Goal: Information Seeking & Learning: Find specific fact

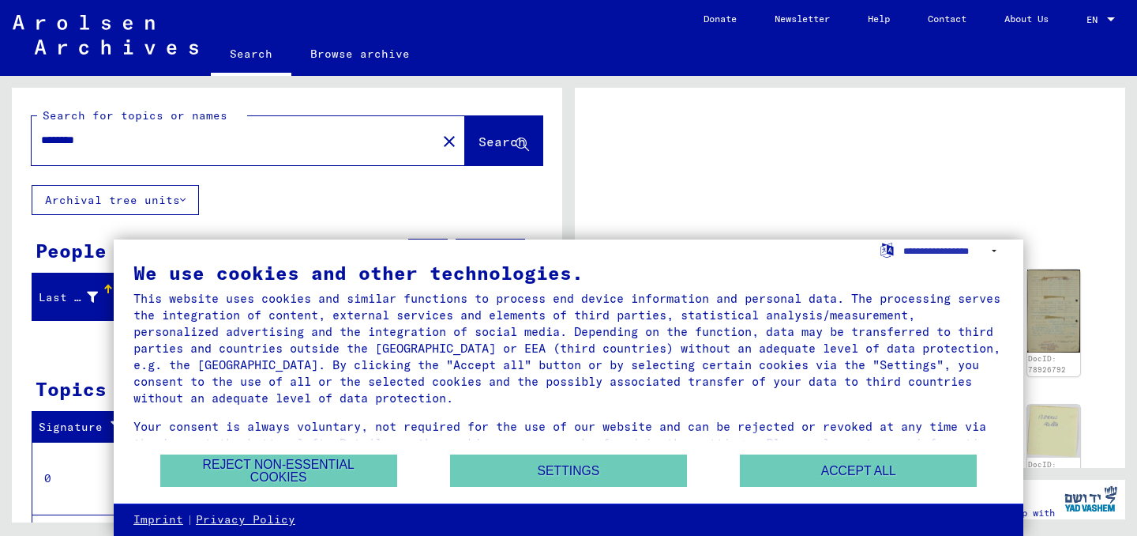
scroll to position [13, 0]
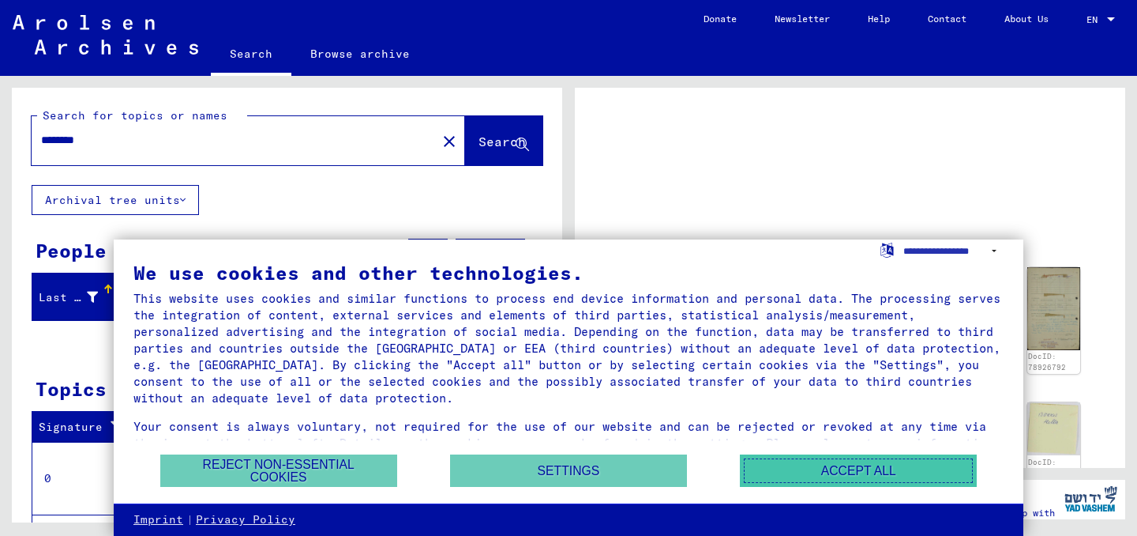
click at [811, 475] on button "Accept all" at bounding box center [858, 470] width 237 height 32
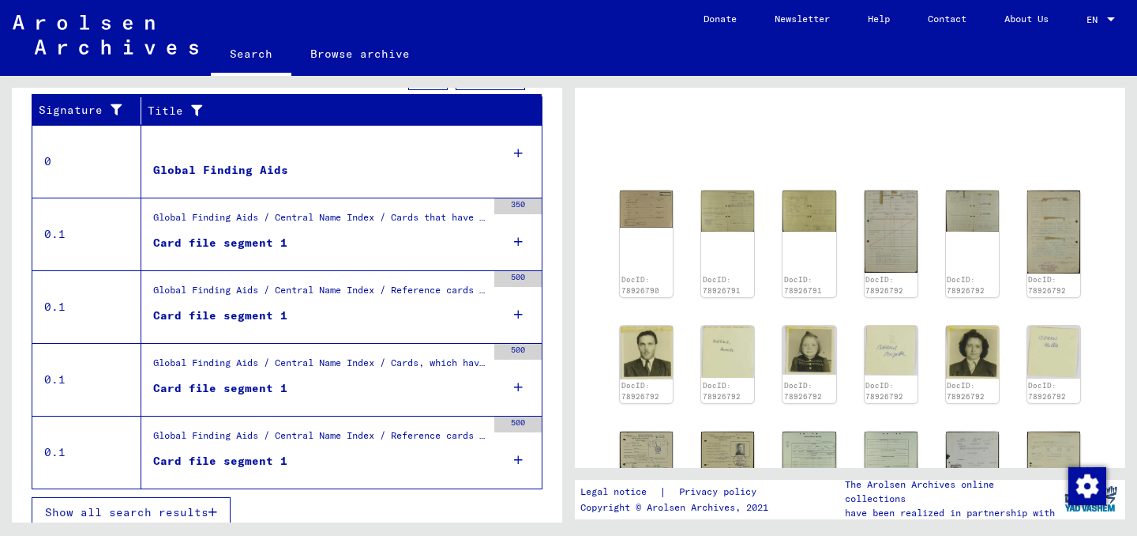
scroll to position [329, 0]
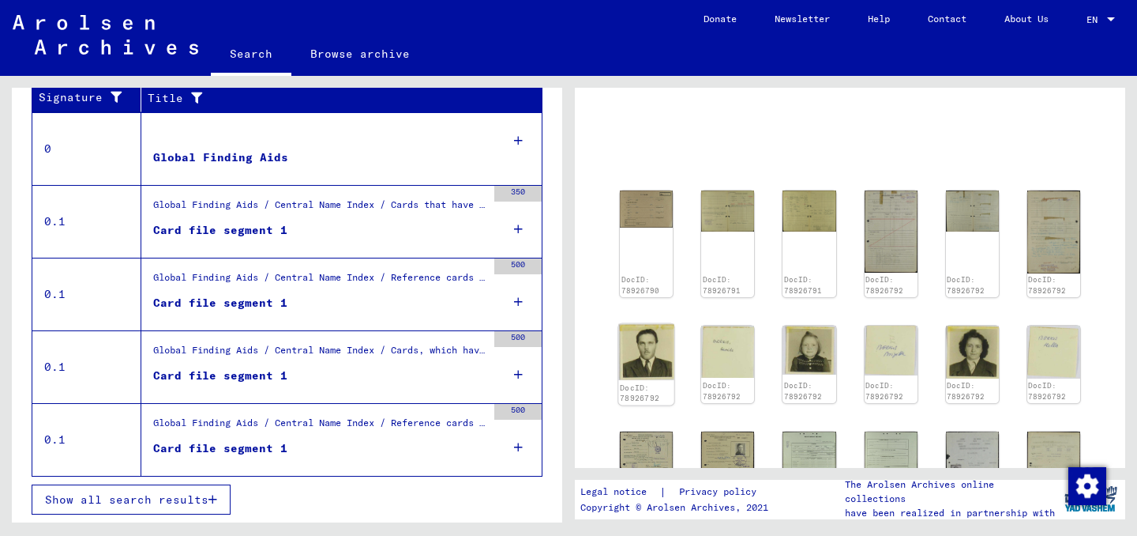
click at [653, 365] on img at bounding box center [647, 351] width 56 height 56
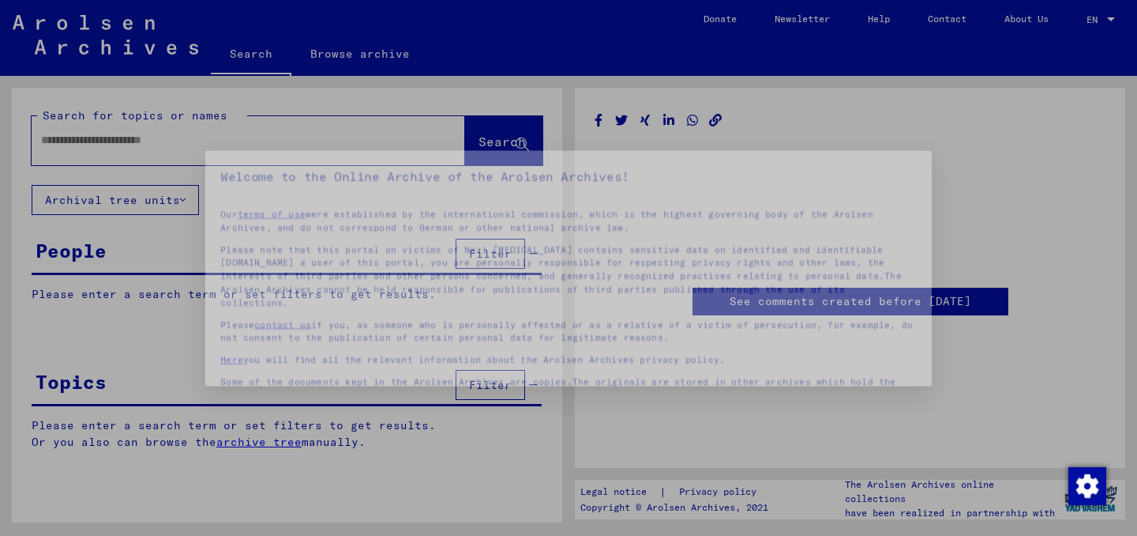
type input "********"
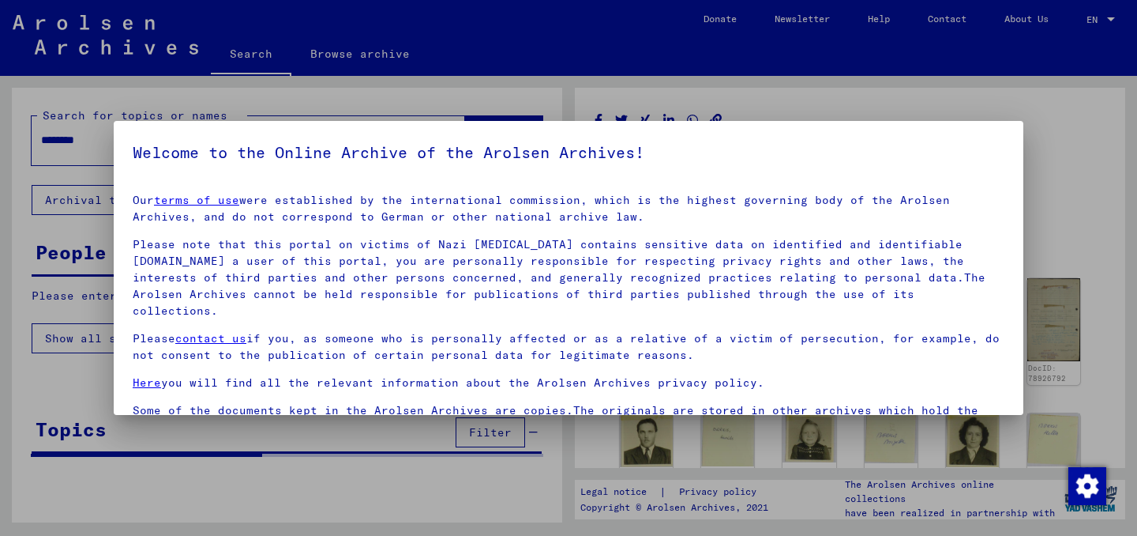
click at [1009, 131] on mat-dialog-container "Welcome to the Online Archive of the Arolsen Archives! Our terms of use were es…" at bounding box center [569, 268] width 910 height 295
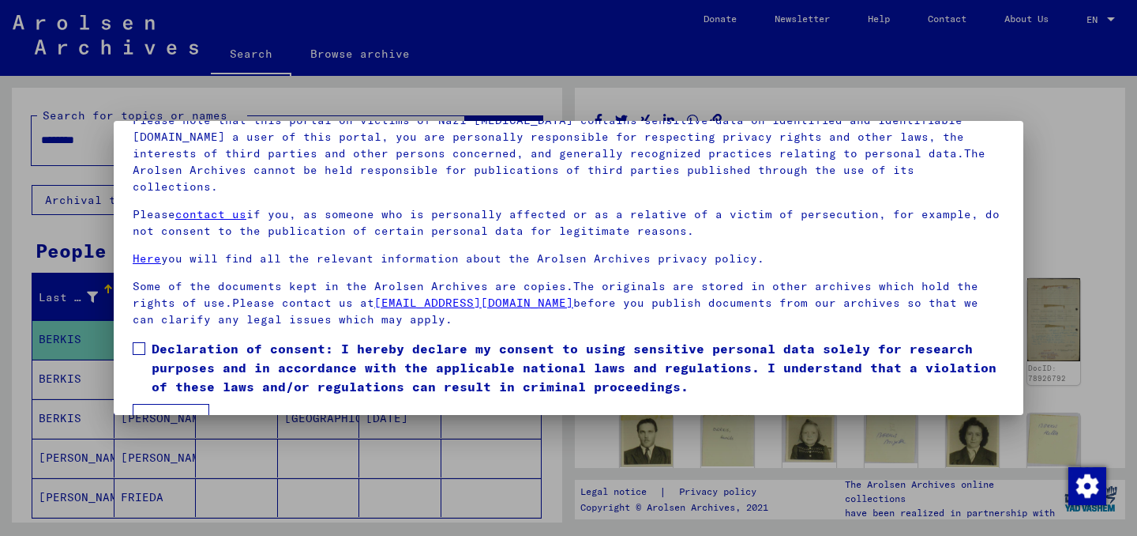
scroll to position [132, 0]
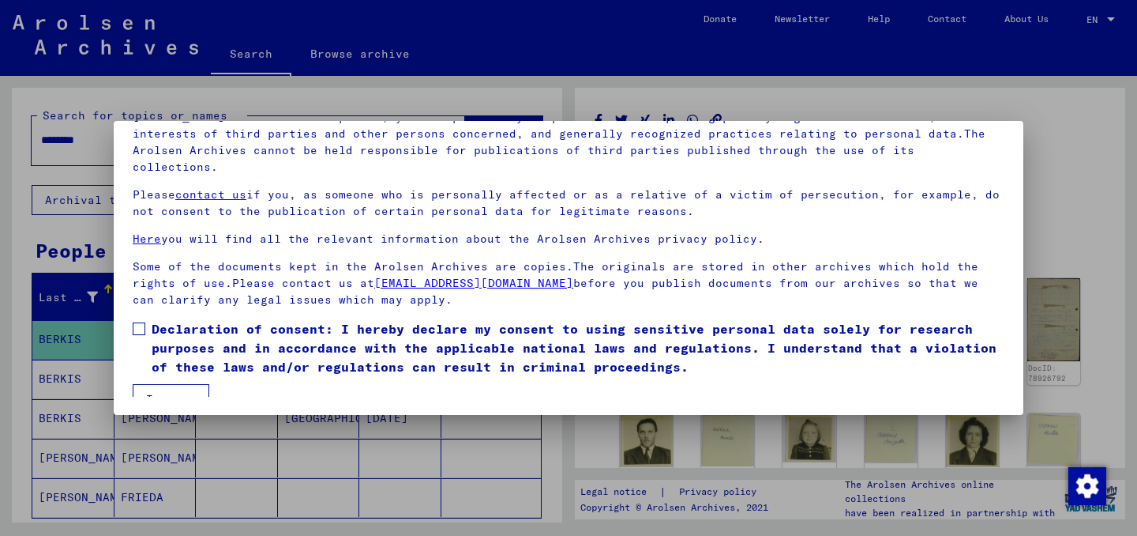
click at [184, 319] on span "Declaration of consent: I hereby declare my consent to using sensitive personal…" at bounding box center [578, 347] width 853 height 57
click at [174, 365] on mat-checkbox "Declaration of consent: I hereby declare my consent to using sensitive personal…" at bounding box center [569, 351] width 872 height 65
click at [168, 386] on button "I agree" at bounding box center [171, 399] width 77 height 30
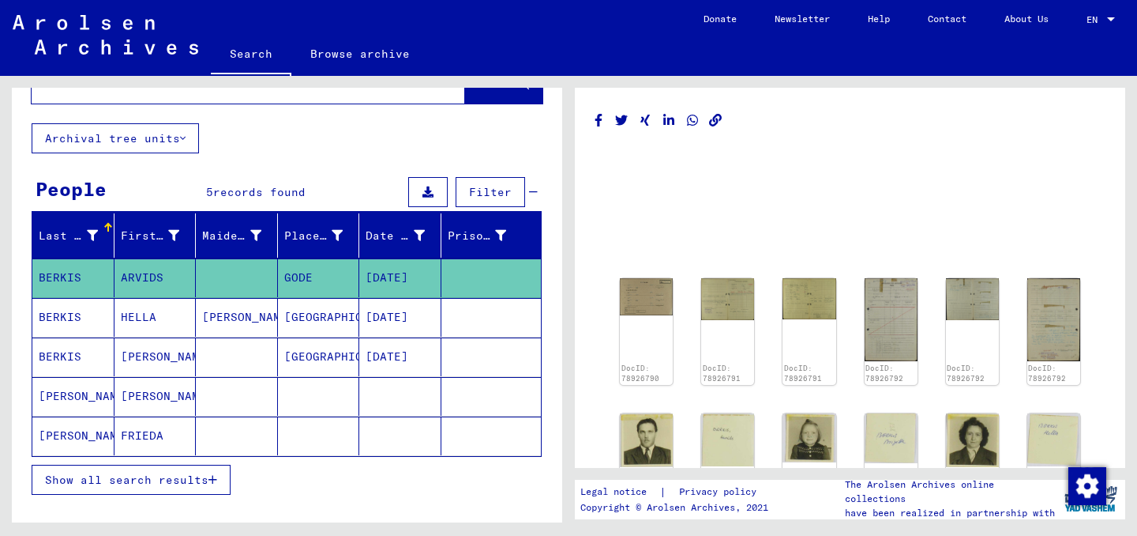
scroll to position [66, 0]
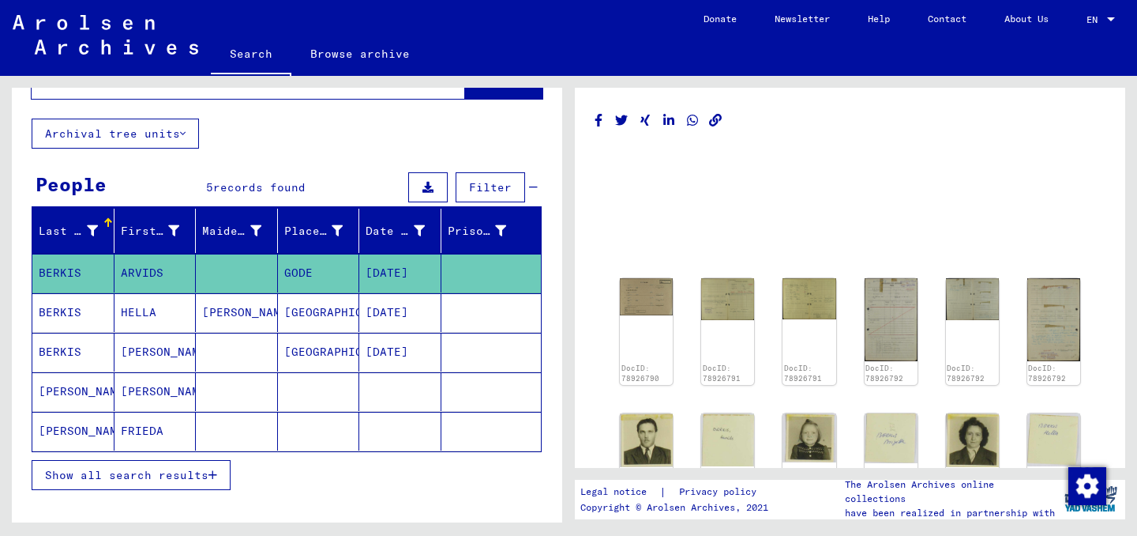
click at [155, 434] on mat-cell "FRIEDA" at bounding box center [156, 431] width 82 height 39
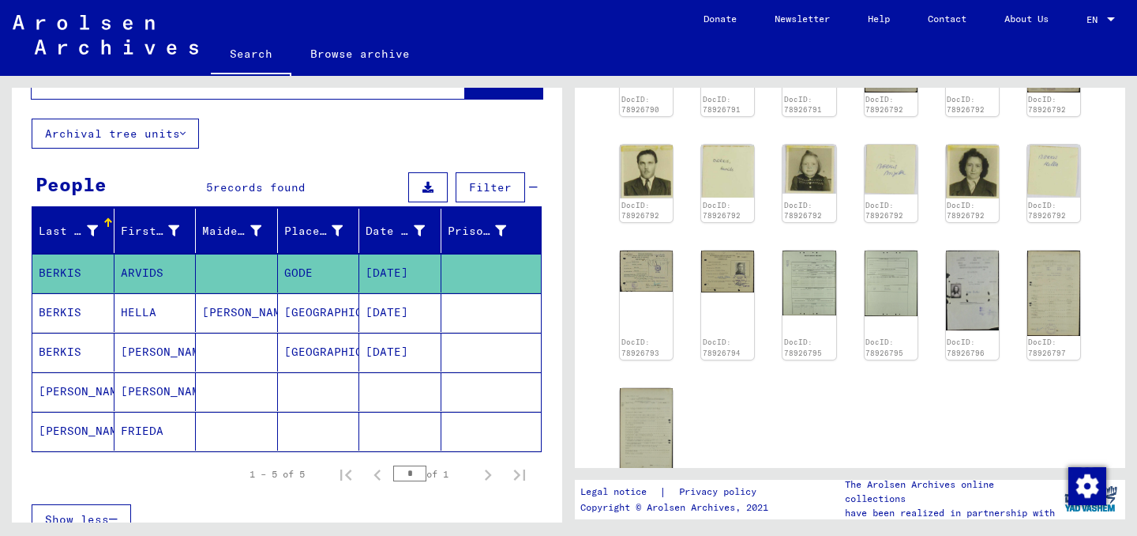
scroll to position [264, 0]
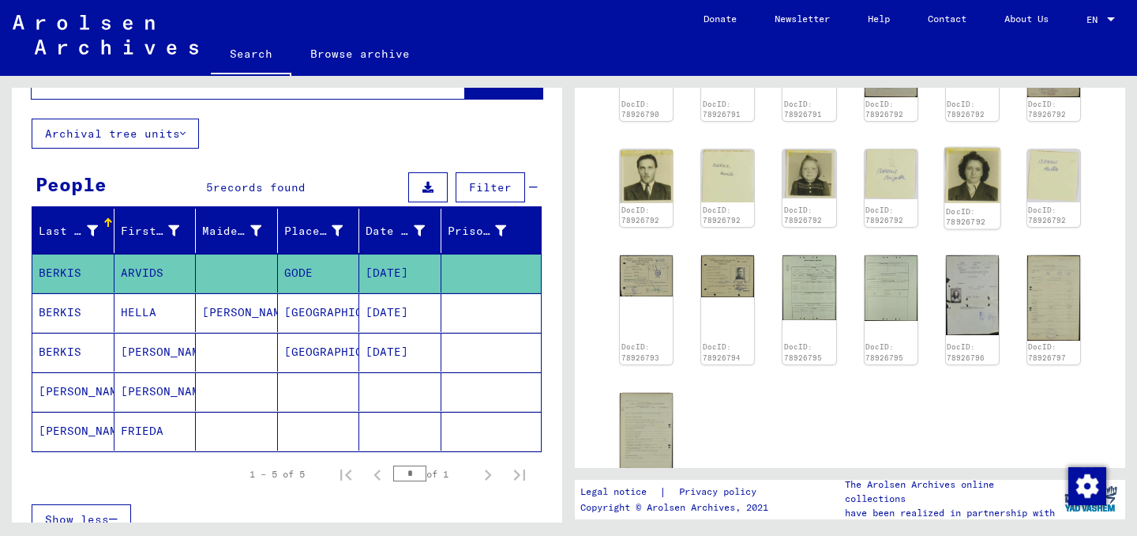
click at [959, 175] on img at bounding box center [973, 176] width 56 height 56
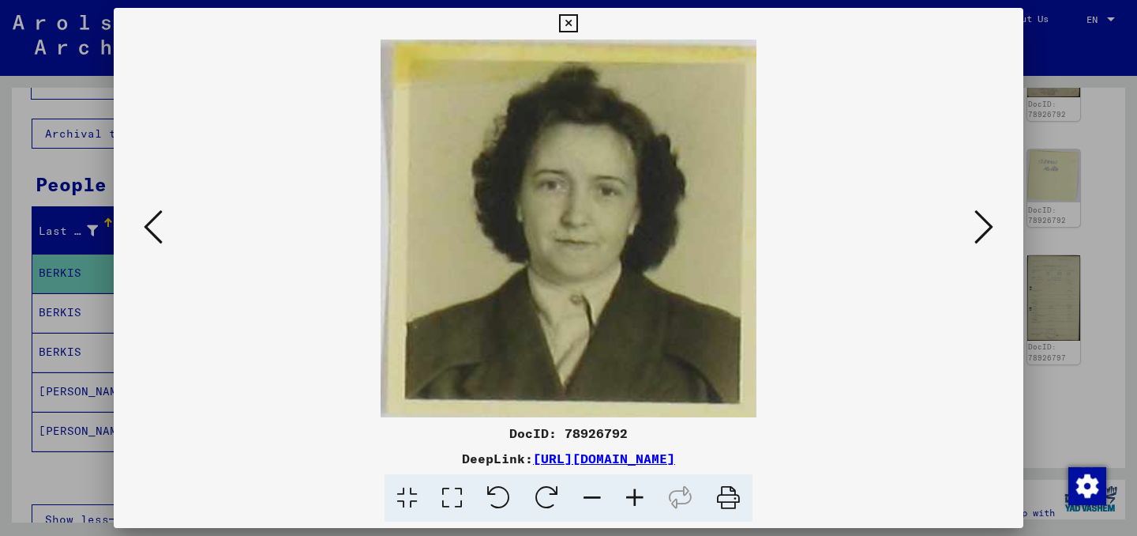
click at [972, 252] on div at bounding box center [569, 228] width 910 height 378
click at [972, 235] on button at bounding box center [984, 227] width 28 height 45
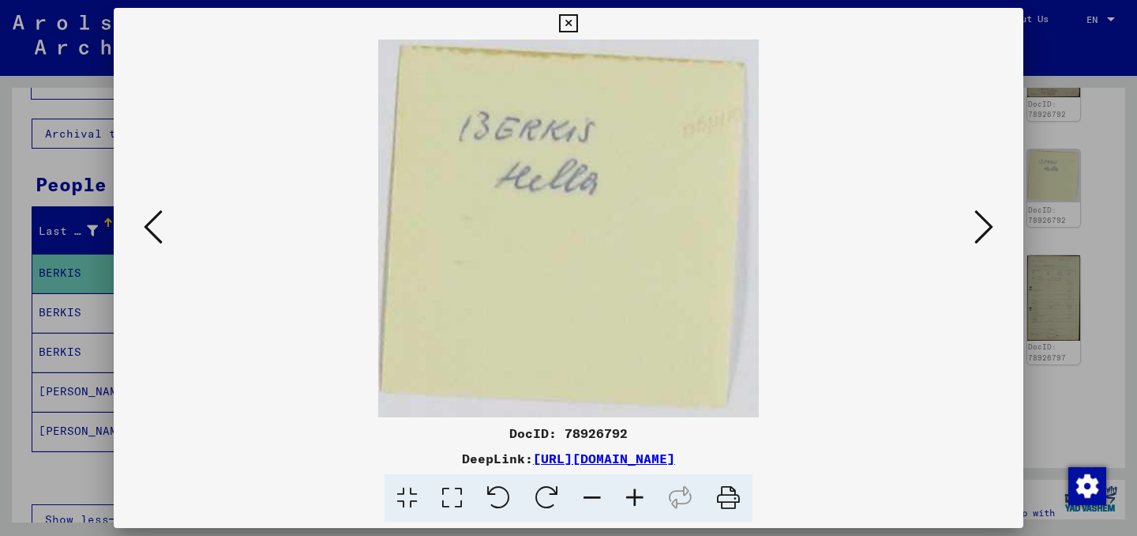
click at [972, 235] on button at bounding box center [984, 227] width 28 height 45
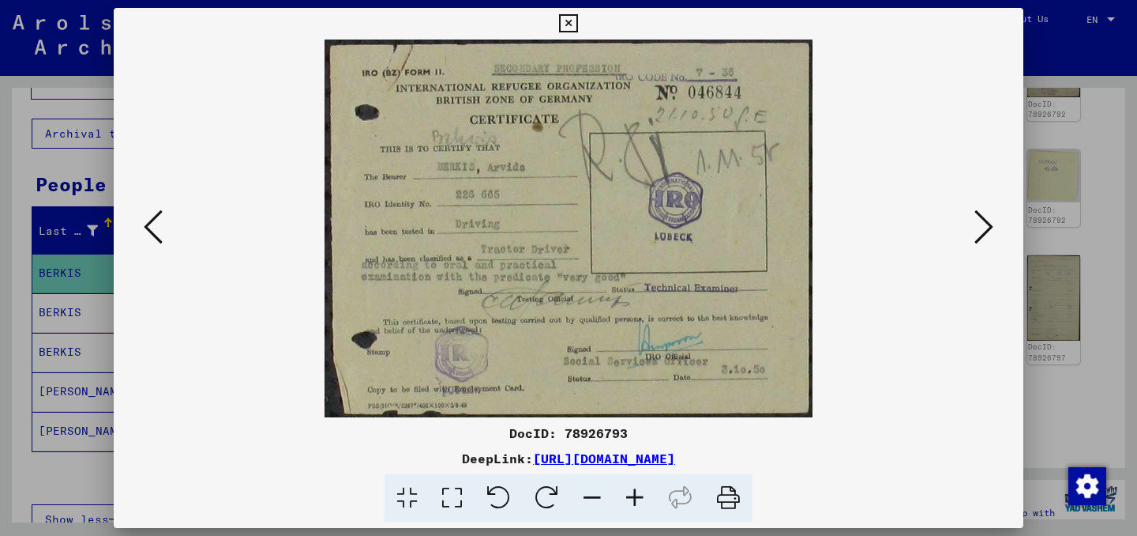
click at [972, 235] on button at bounding box center [984, 227] width 28 height 45
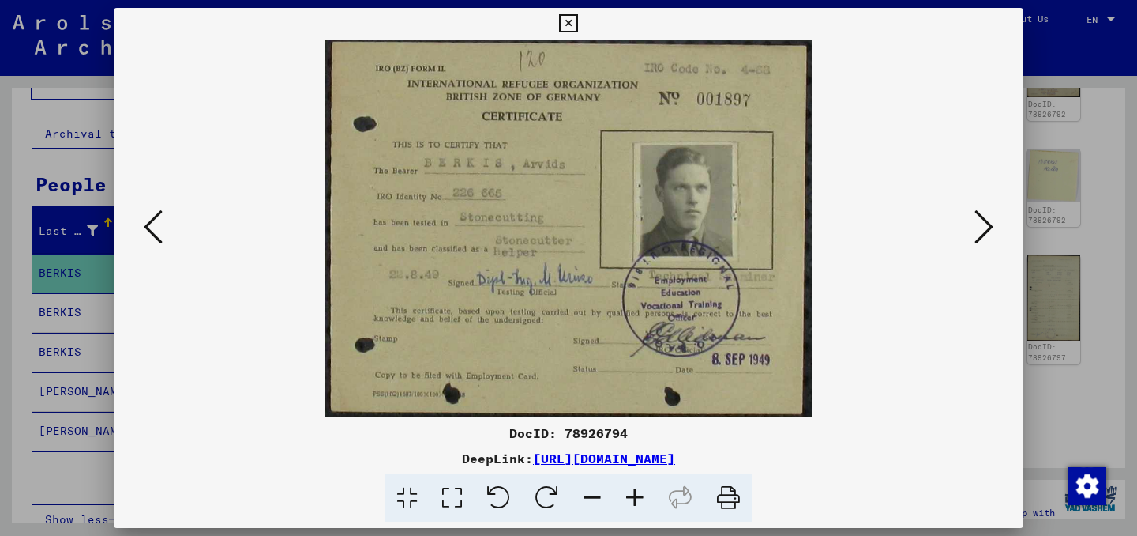
click at [972, 235] on button at bounding box center [984, 227] width 28 height 45
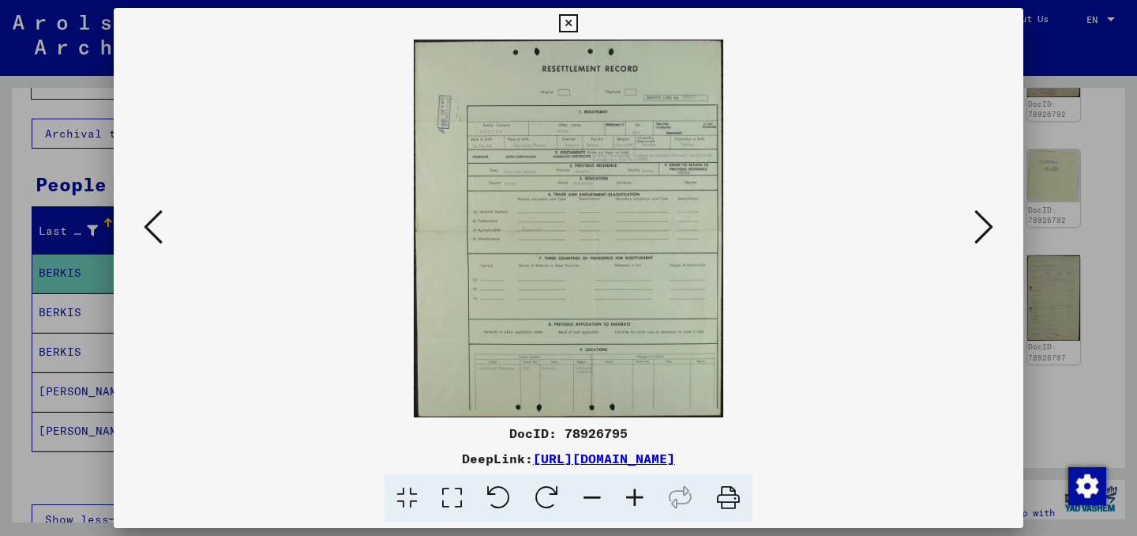
click at [972, 233] on button at bounding box center [984, 227] width 28 height 45
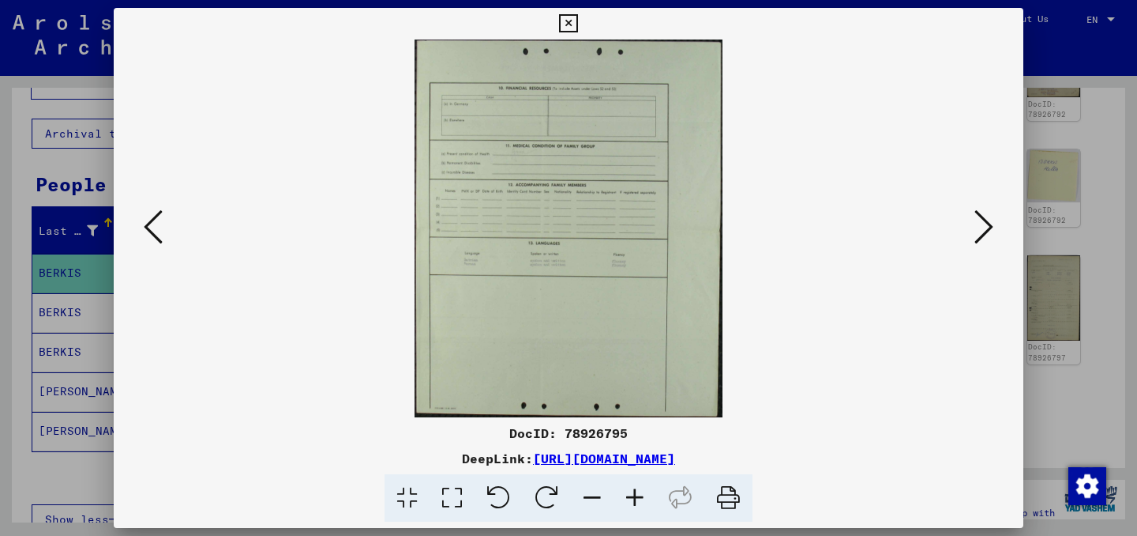
click at [972, 233] on button at bounding box center [984, 227] width 28 height 45
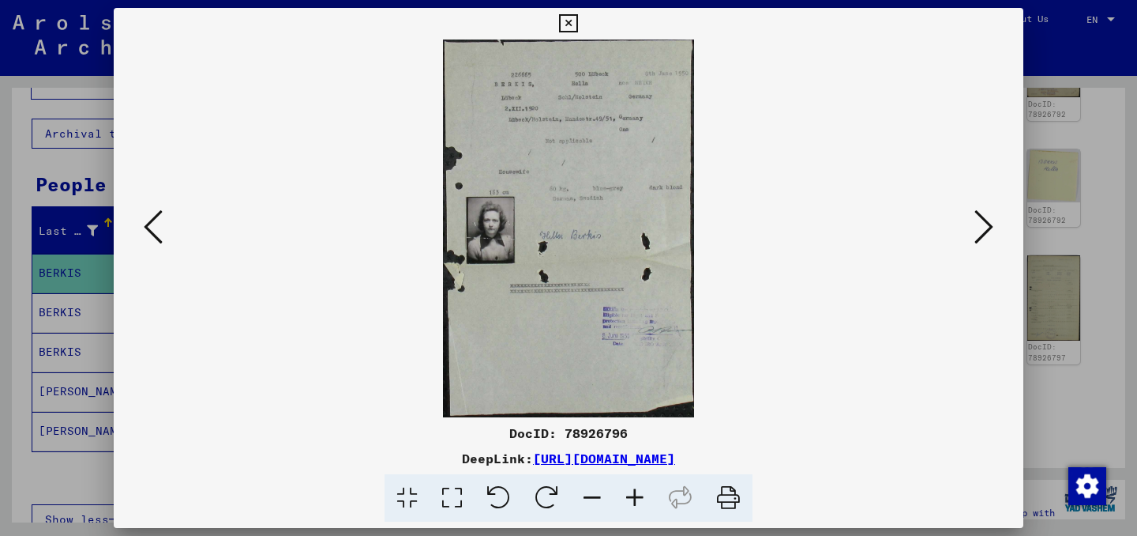
click at [981, 223] on icon at bounding box center [984, 227] width 19 height 38
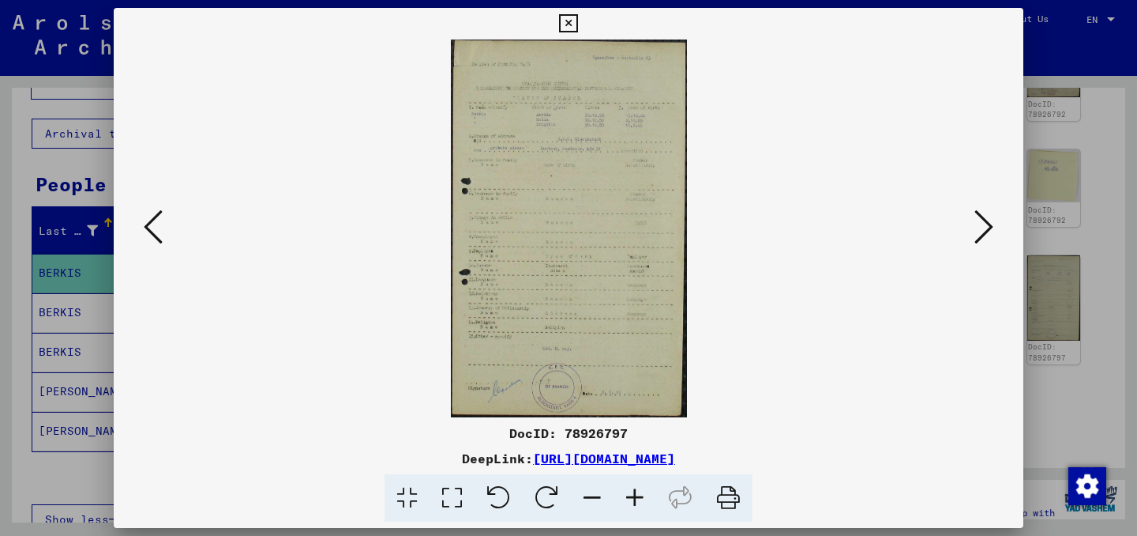
click at [145, 233] on icon at bounding box center [153, 227] width 19 height 38
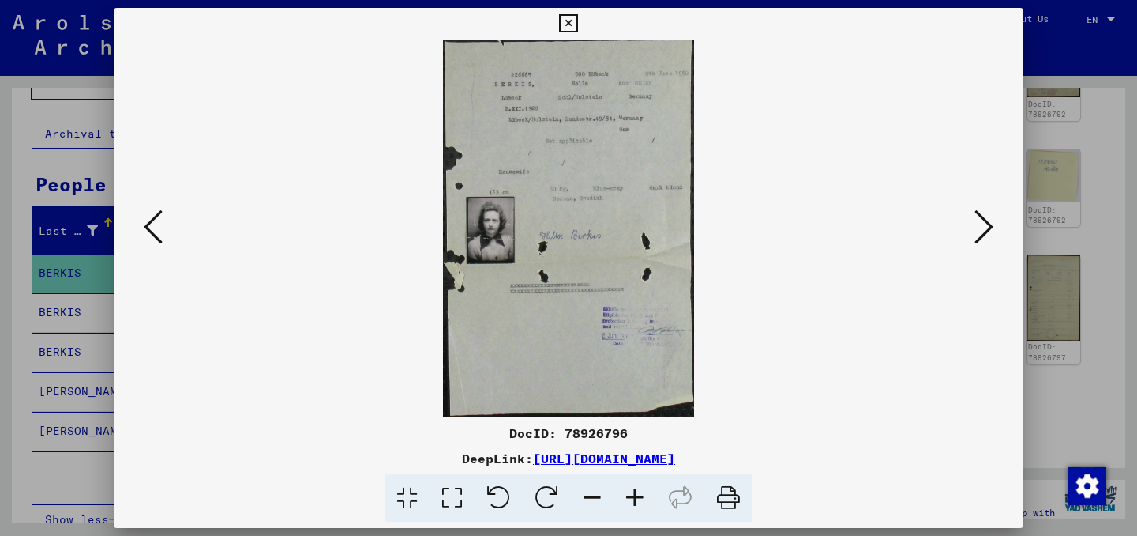
click at [1002, 235] on div at bounding box center [569, 228] width 910 height 378
click at [987, 227] on icon at bounding box center [984, 227] width 19 height 38
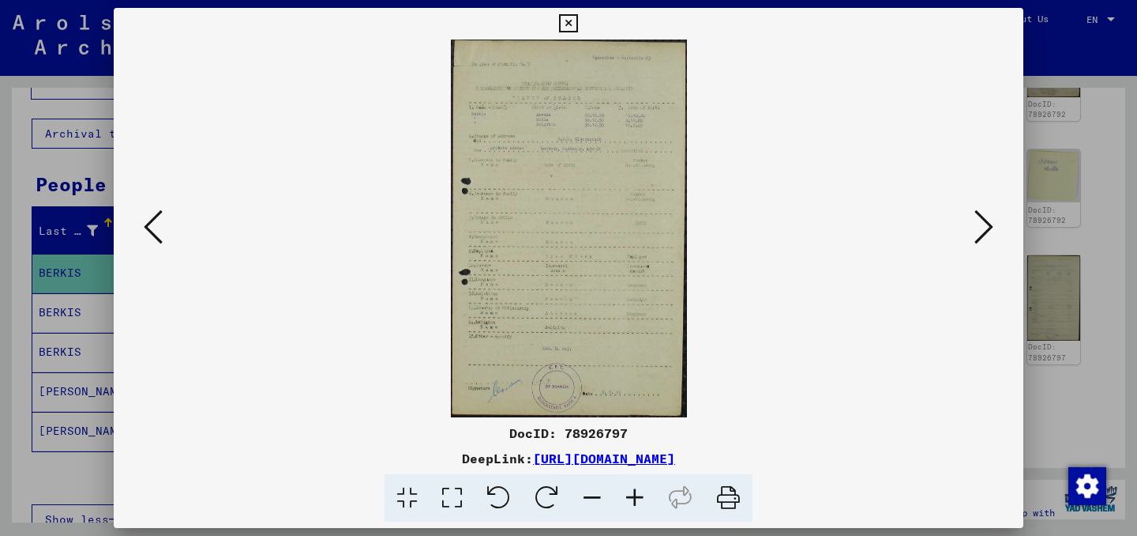
click at [987, 227] on icon at bounding box center [984, 227] width 19 height 38
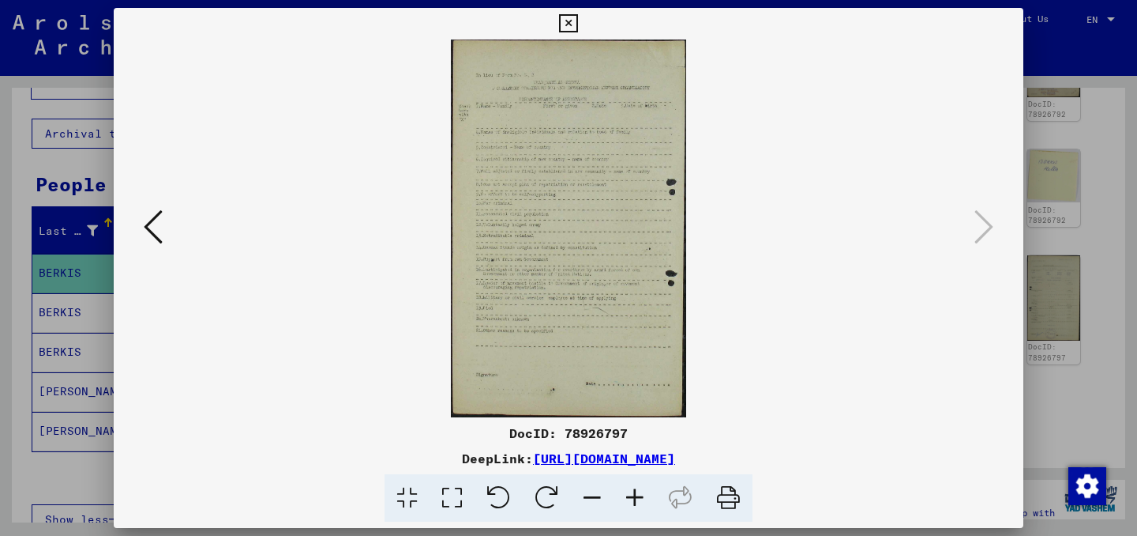
click at [570, 27] on icon at bounding box center [568, 23] width 18 height 19
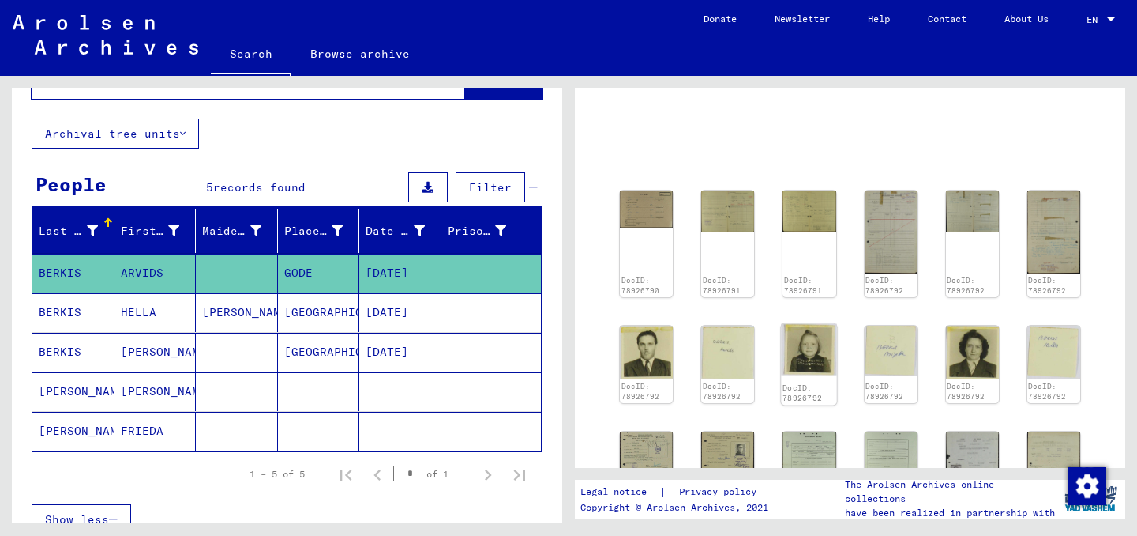
scroll to position [105, 0]
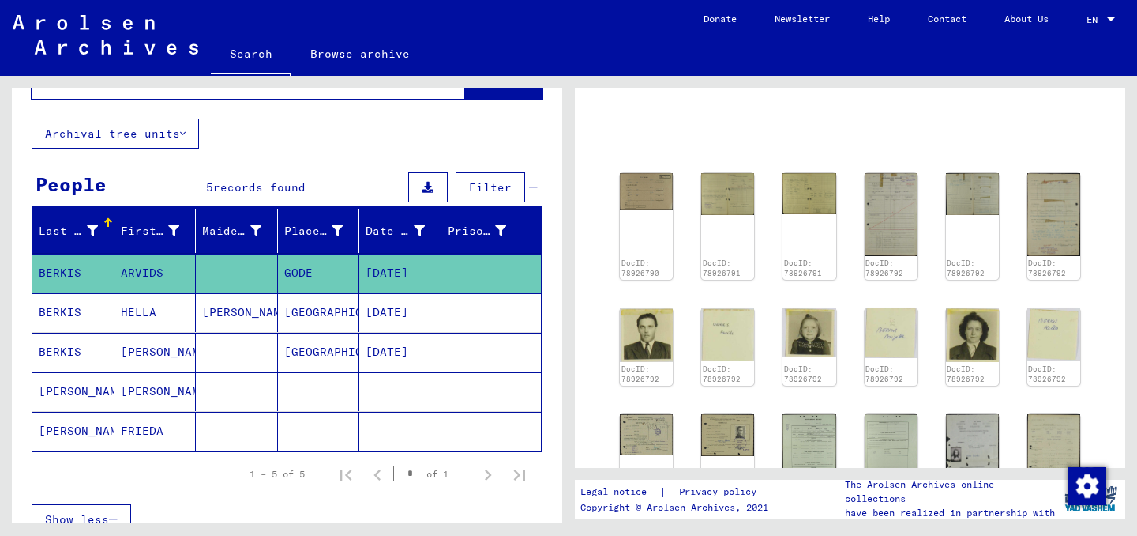
click at [102, 412] on mat-cell "[PERSON_NAME]" at bounding box center [73, 431] width 82 height 39
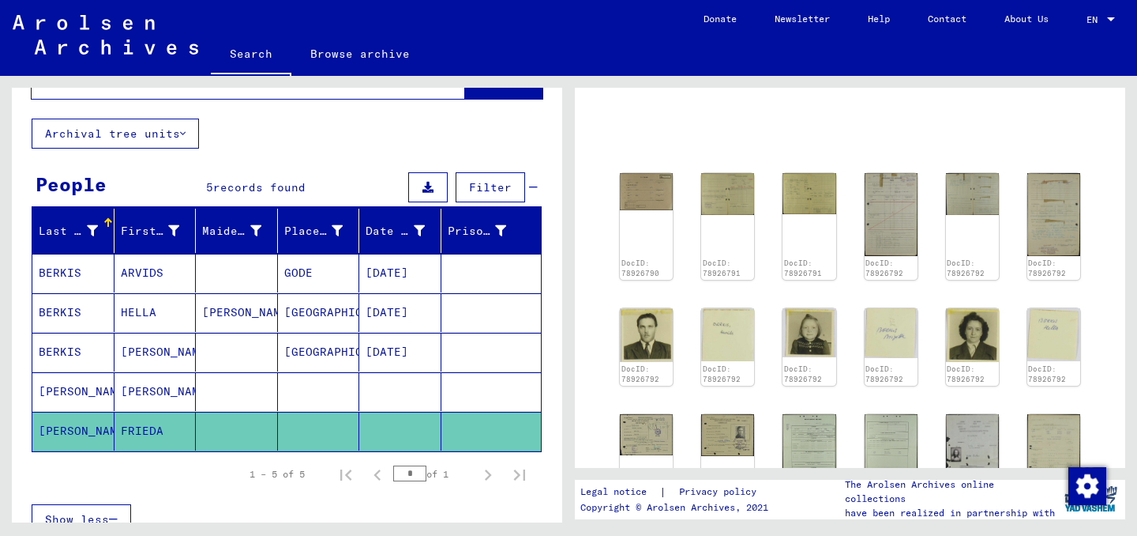
click at [149, 424] on mat-cell "FRIEDA" at bounding box center [156, 431] width 82 height 39
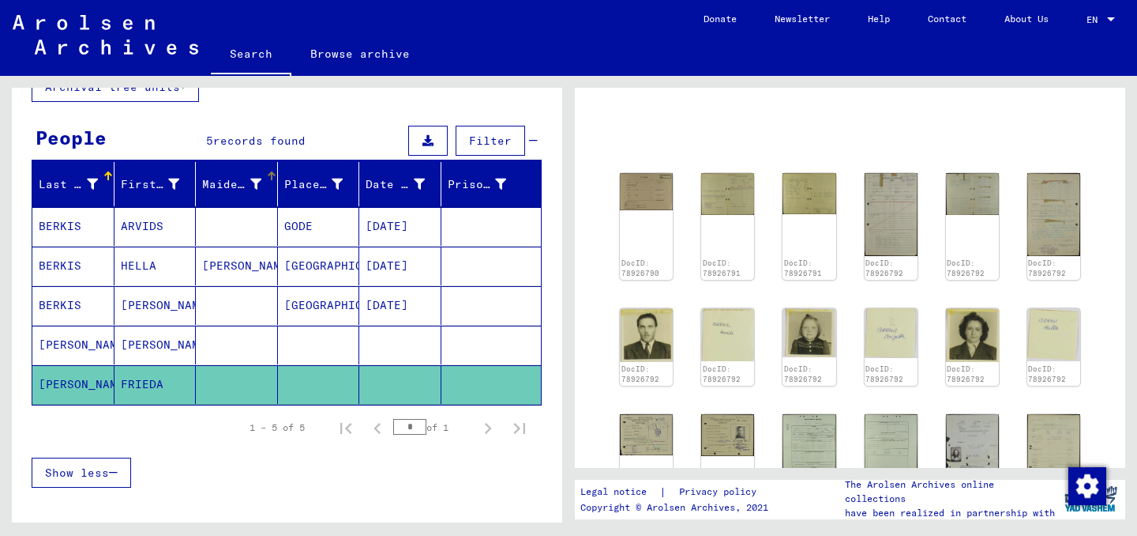
scroll to position [0, 0]
